Goal: Transaction & Acquisition: Purchase product/service

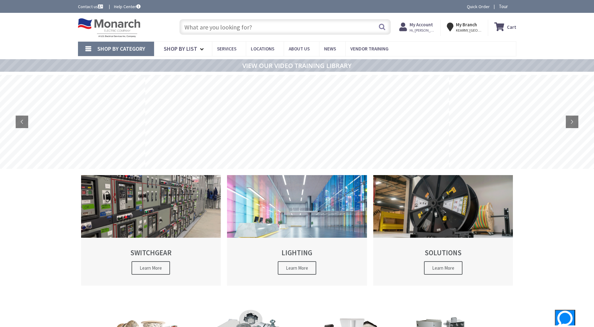
click at [229, 31] on input "text" at bounding box center [284, 27] width 211 height 16
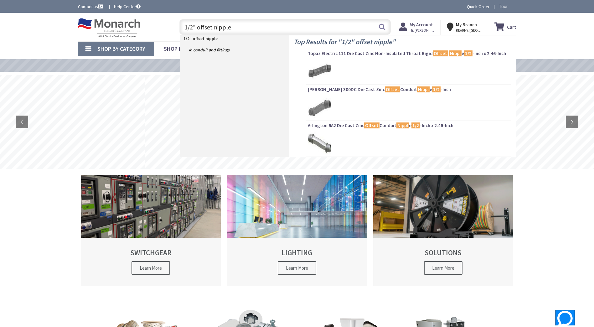
type input "1/2" offset nipples"
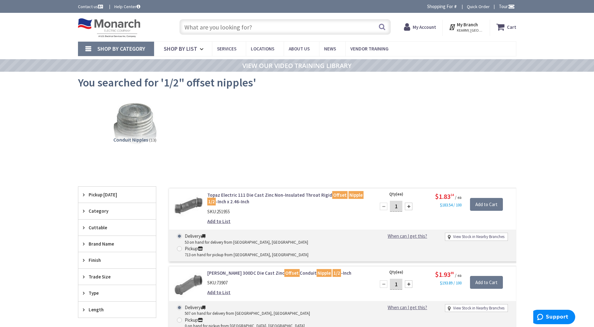
scroll to position [32, 0]
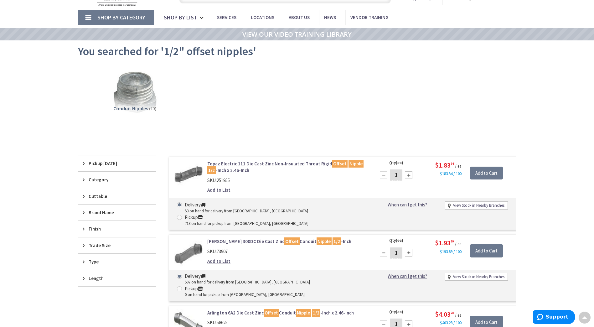
click at [227, 238] on link "Crouse-Hinds 300DC Die Cast Zinc Offset Conduit Nipple 1/2 -Inch" at bounding box center [286, 241] width 159 height 7
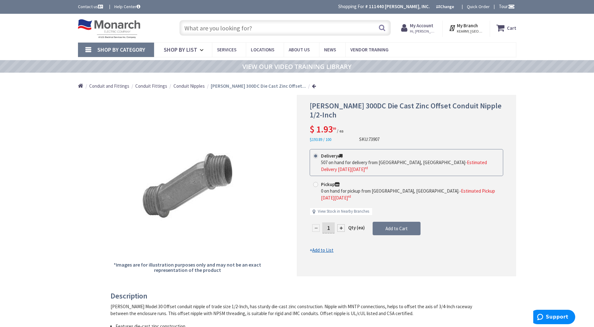
click at [378, 137] on span "73907" at bounding box center [374, 139] width 11 height 6
copy span "73907"
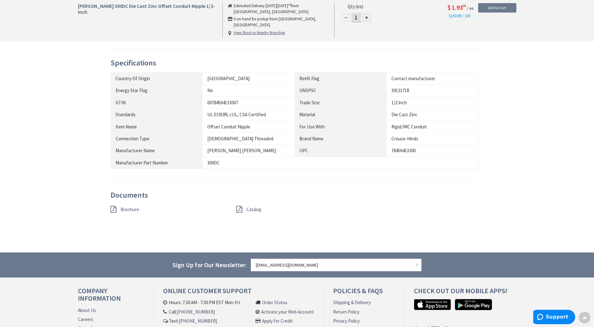
scroll to position [313, 0]
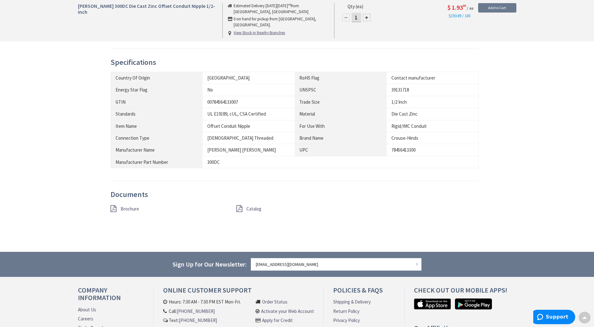
click at [257, 208] on span "Catalog" at bounding box center [253, 209] width 15 height 6
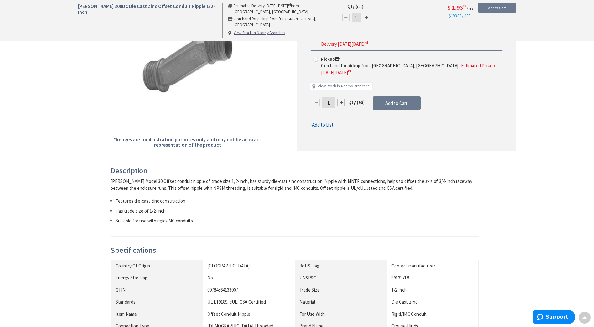
scroll to position [0, 0]
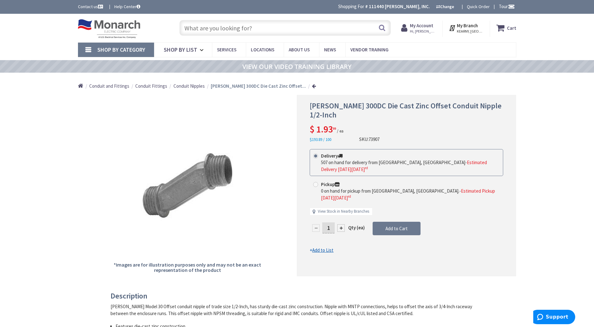
drag, startPoint x: 332, startPoint y: 220, endPoint x: 322, endPoint y: 218, distance: 10.1
click at [322, 222] on div "1" at bounding box center [329, 228] width 38 height 13
type input "25"
click at [389, 222] on form "This product is Discontinued Delivery 507 on hand for delivery from Cranbury, N…" at bounding box center [407, 201] width 194 height 105
click at [388, 225] on span "Add to Cart" at bounding box center [397, 228] width 22 height 6
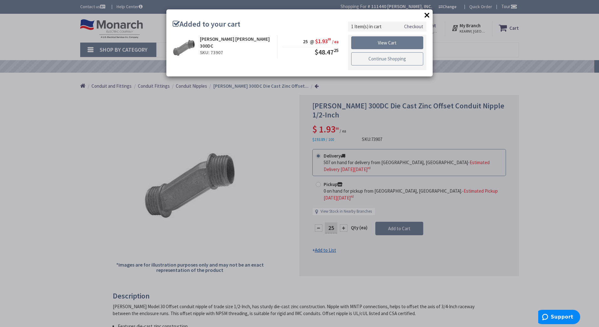
click at [392, 57] on link "Continue Shopping" at bounding box center [387, 58] width 72 height 13
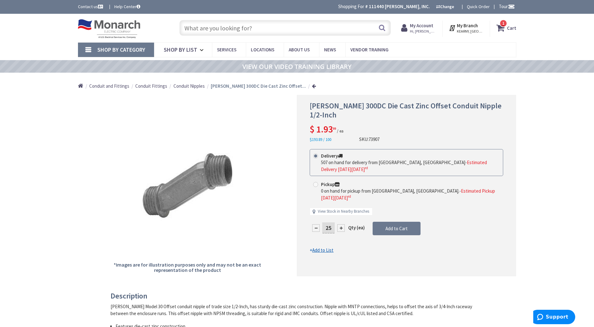
drag, startPoint x: 251, startPoint y: 26, endPoint x: 171, endPoint y: 21, distance: 79.4
click at [171, 21] on div "Toggle Nav Search 1 1 1 items Cart My Cart 1" at bounding box center [297, 28] width 448 height 21
click at [244, 27] on input "text" at bounding box center [284, 28] width 211 height 16
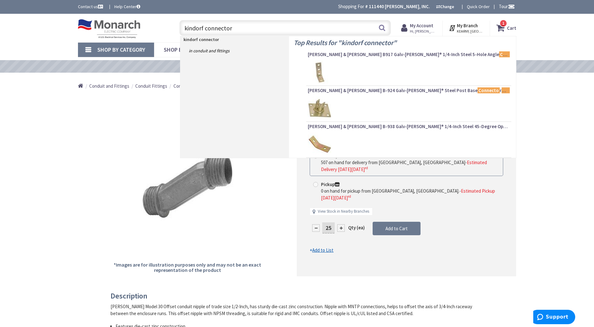
type input "kindorf connectors"
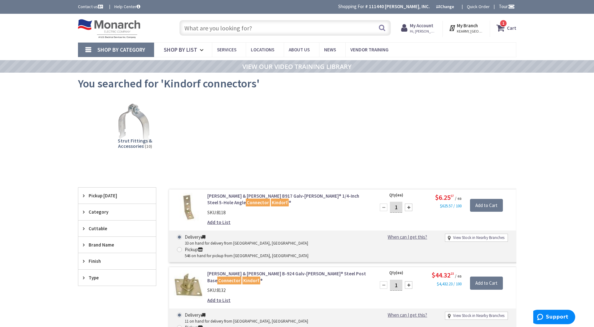
click at [203, 29] on input "text" at bounding box center [284, 28] width 211 height 16
paste input "B-948"
type input "B-948"
click at [383, 27] on button "Search" at bounding box center [382, 28] width 8 height 14
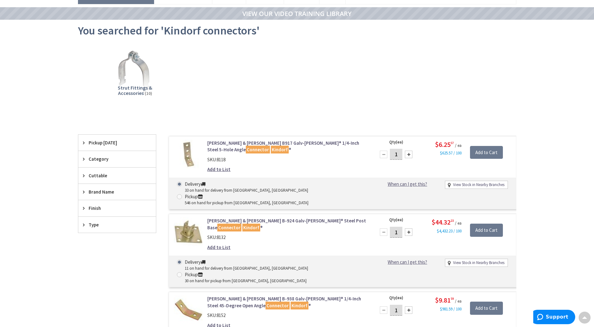
scroll to position [2, 0]
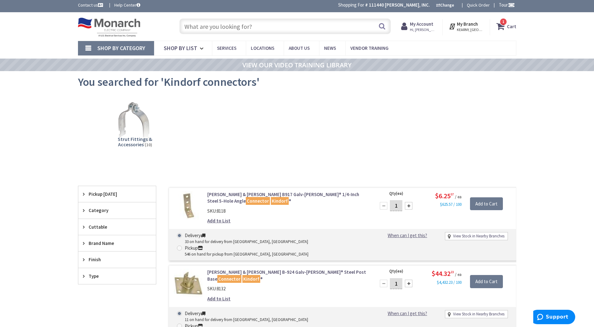
click at [206, 26] on input "text" at bounding box center [284, 26] width 211 height 16
paste input "B-948"
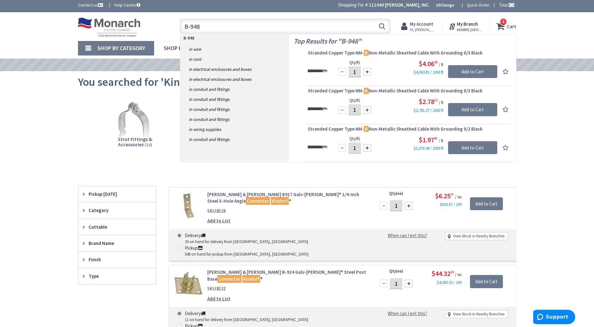
click at [192, 28] on input "B-948" at bounding box center [284, 26] width 211 height 16
type input "B948"
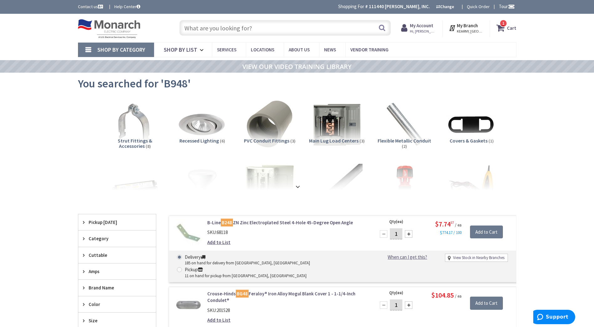
click at [501, 26] on span "1 1 items" at bounding box center [504, 23] width 8 height 8
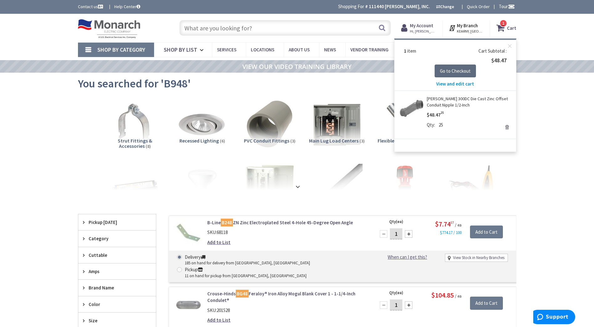
click at [460, 72] on span "Go to Checkout" at bounding box center [455, 71] width 31 height 6
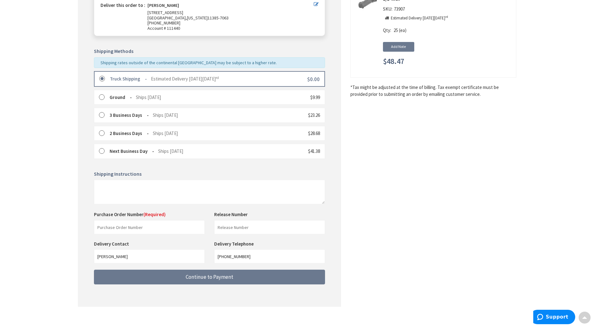
scroll to position [118, 0]
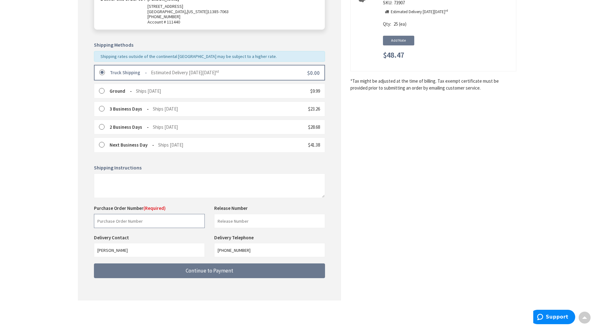
click at [162, 221] on input "text" at bounding box center [149, 221] width 111 height 14
paste input "347377"
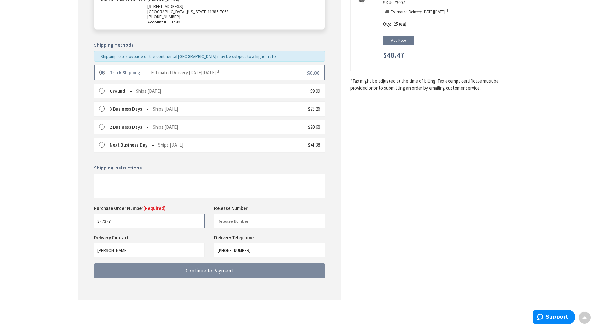
type input "347377"
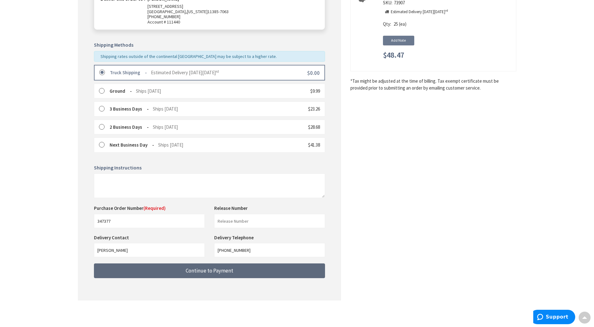
click at [229, 271] on span "Continue to Payment" at bounding box center [210, 270] width 48 height 7
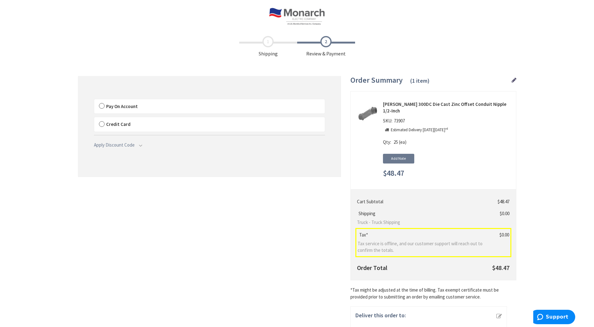
click at [102, 108] on label "Pay On Account" at bounding box center [209, 106] width 231 height 14
click at [94, 101] on input "Pay On Account" at bounding box center [94, 101] width 0 height 0
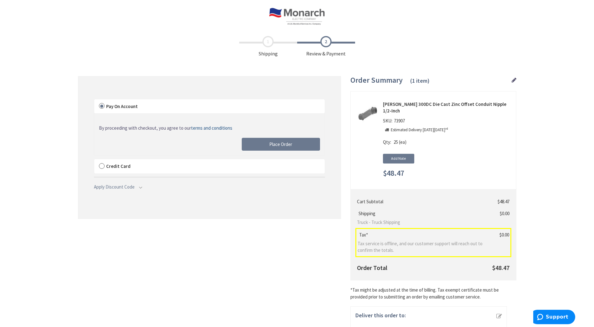
click at [282, 135] on div "By proceeding with checkout, you agree to our terms and conditions Place Order" at bounding box center [209, 134] width 231 height 42
click at [281, 144] on span "Place Order" at bounding box center [280, 144] width 23 height 6
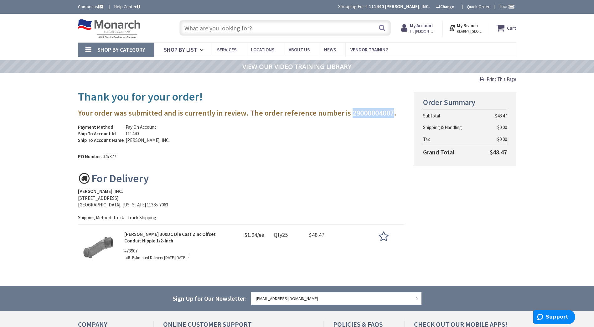
drag, startPoint x: 386, startPoint y: 113, endPoint x: 345, endPoint y: 114, distance: 42.0
click at [345, 114] on h3 "Your order was submitted and is currently in review. The order reference number…" at bounding box center [241, 113] width 327 height 8
copy h3 "29000004007"
